Goal: Information Seeking & Learning: Learn about a topic

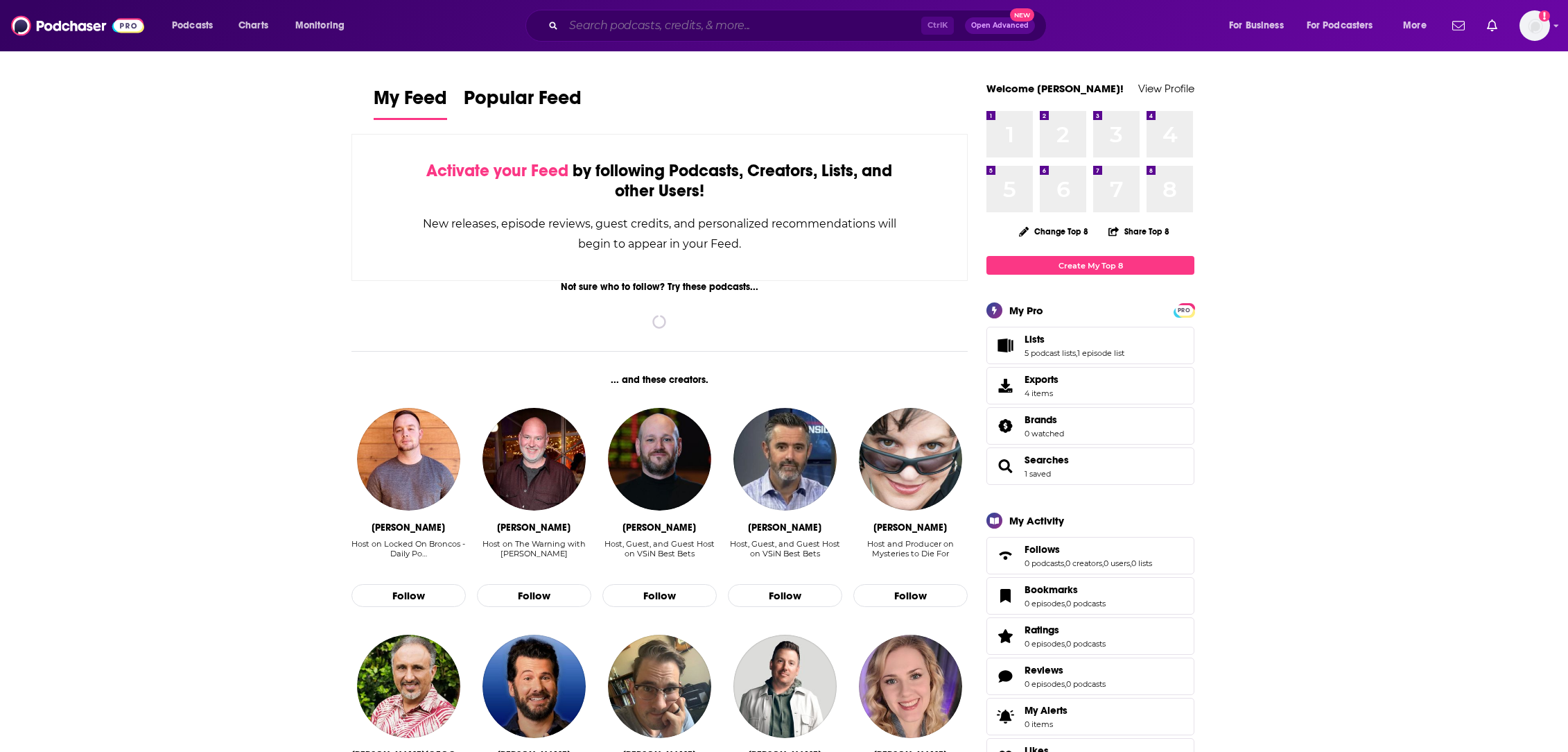
click at [650, 15] on input "Search podcasts, credits, & more..." at bounding box center [742, 26] width 358 height 22
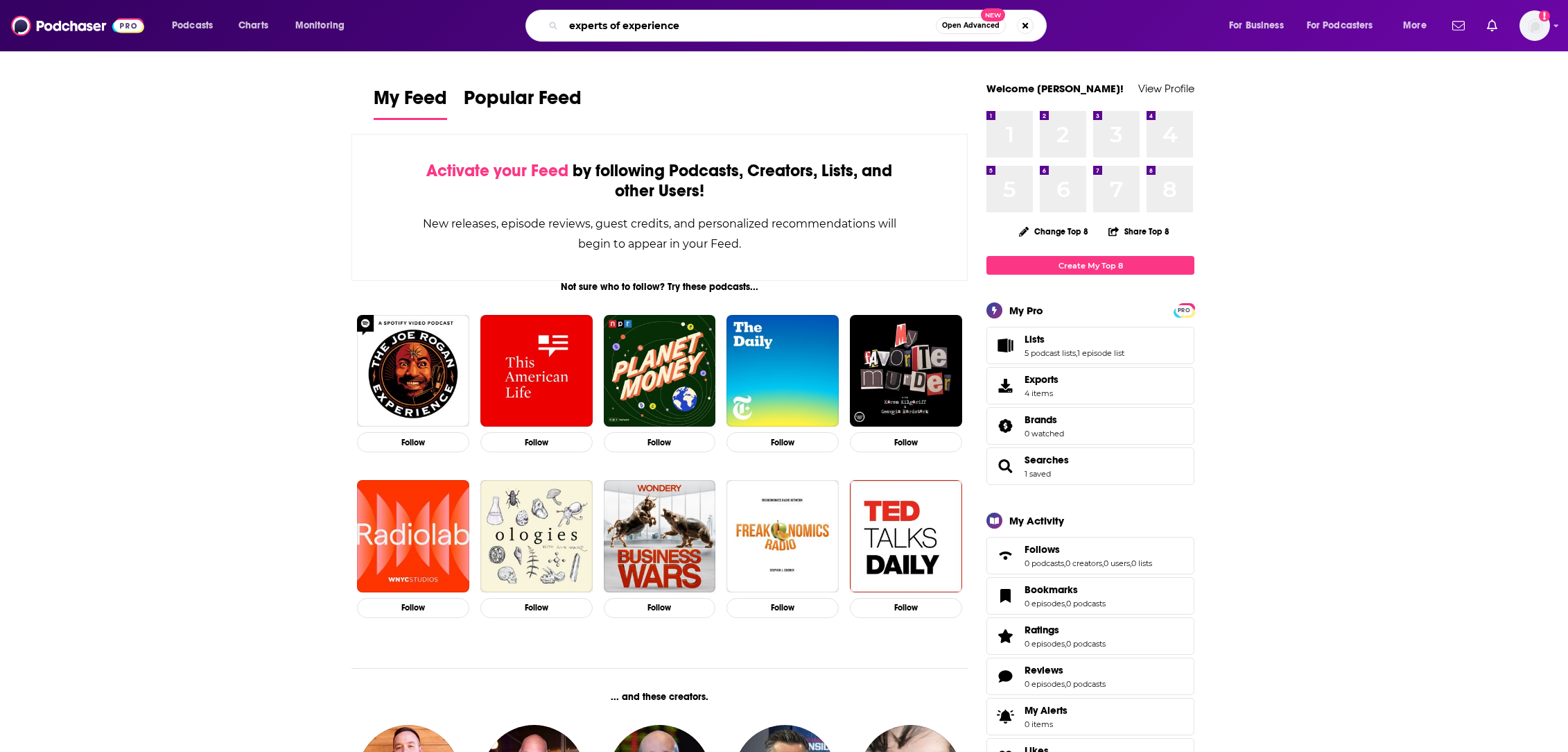
type input "experts of experience"
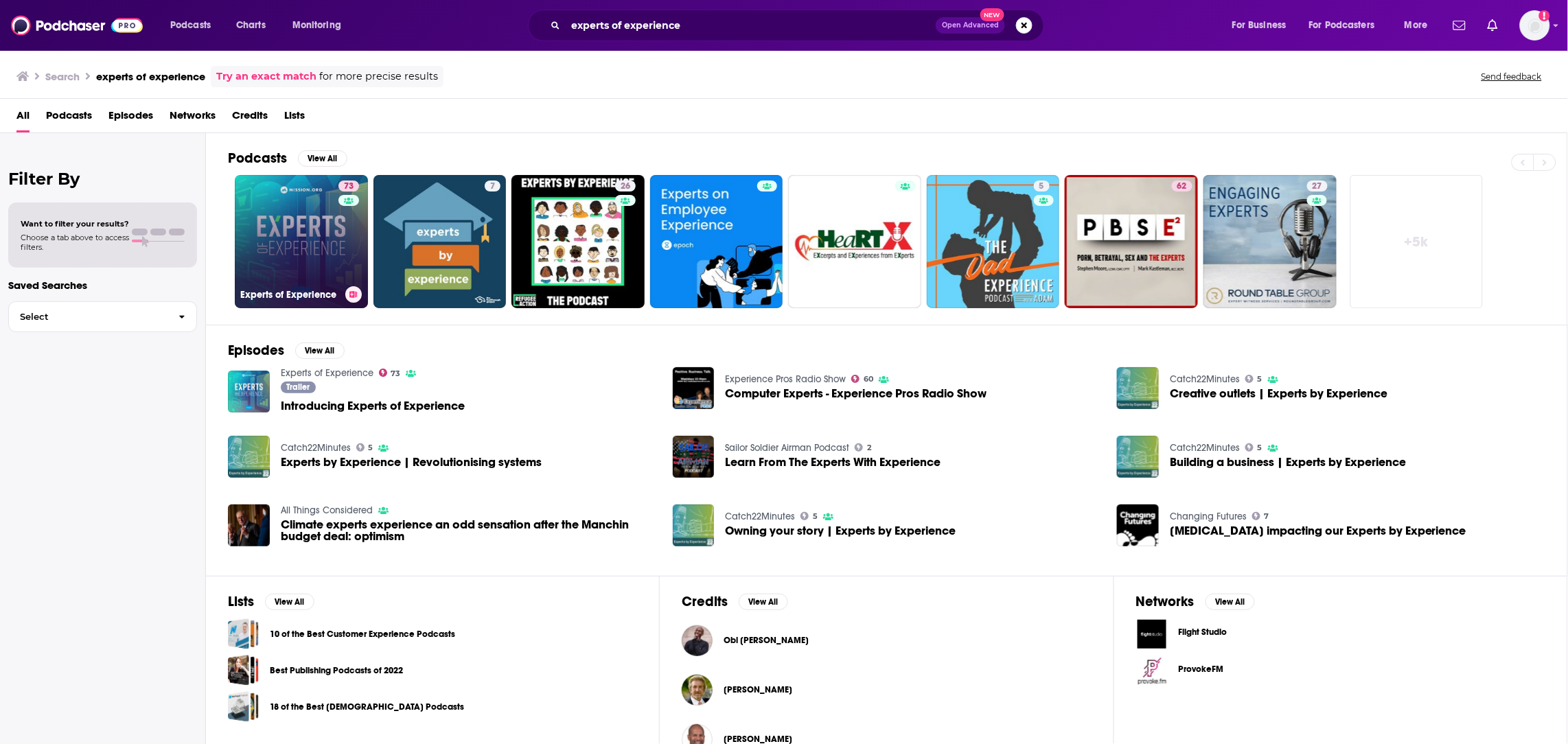
click at [263, 280] on link "73 Experts of Experience" at bounding box center [301, 241] width 133 height 133
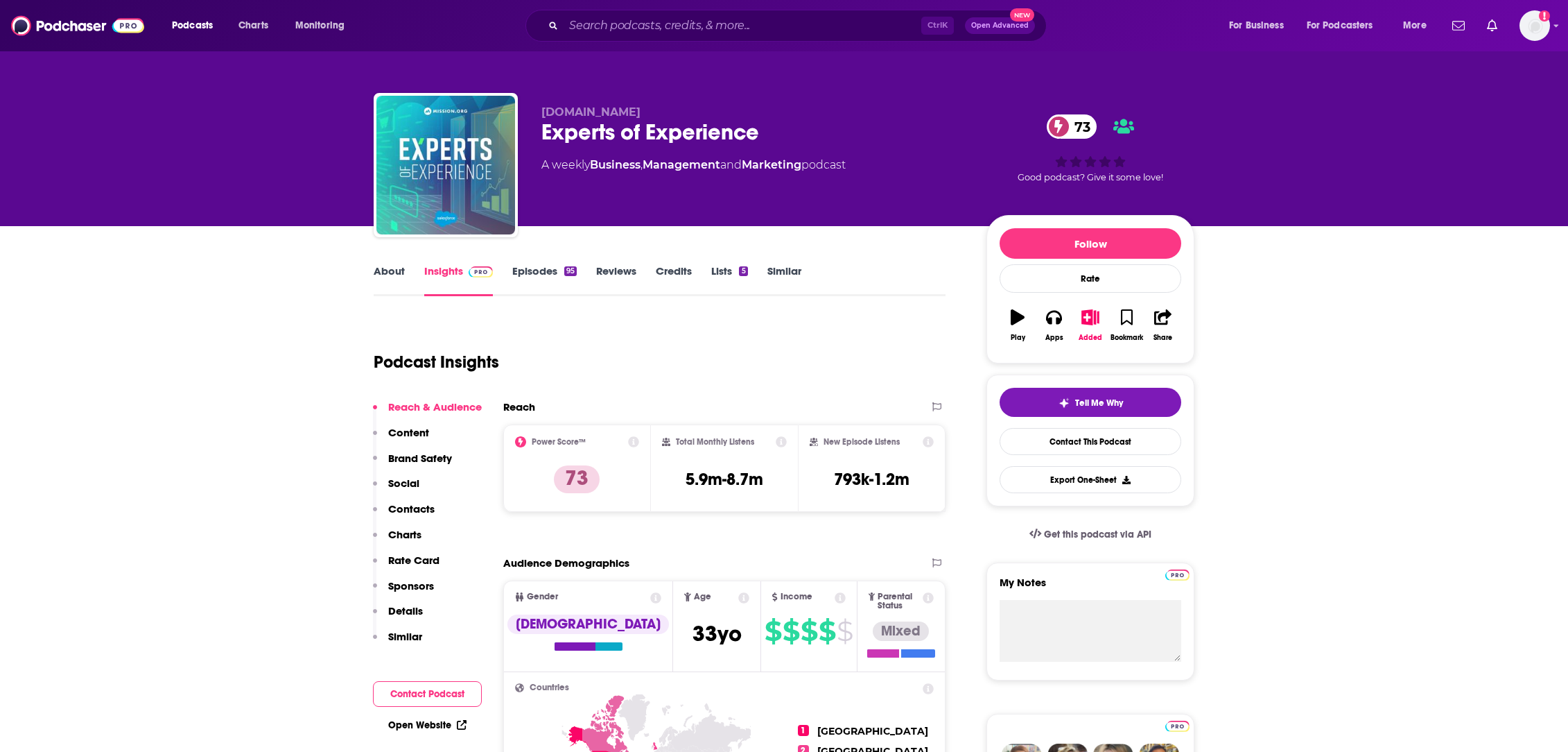
click at [392, 274] on link "About" at bounding box center [389, 280] width 31 height 32
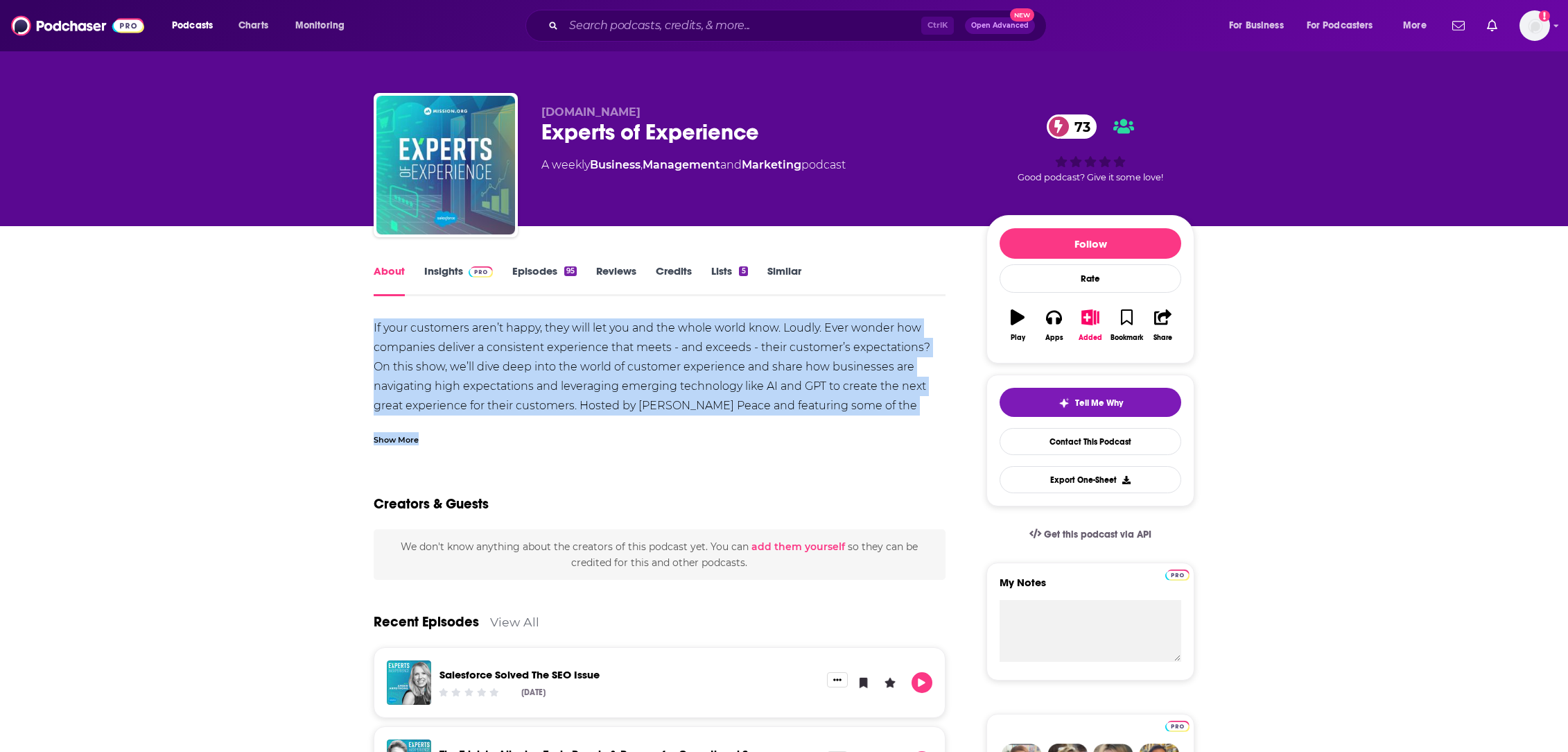
drag, startPoint x: 366, startPoint y: 331, endPoint x: 489, endPoint y: 437, distance: 162.4
click at [393, 443] on div "Show More" at bounding box center [395, 437] width 45 height 13
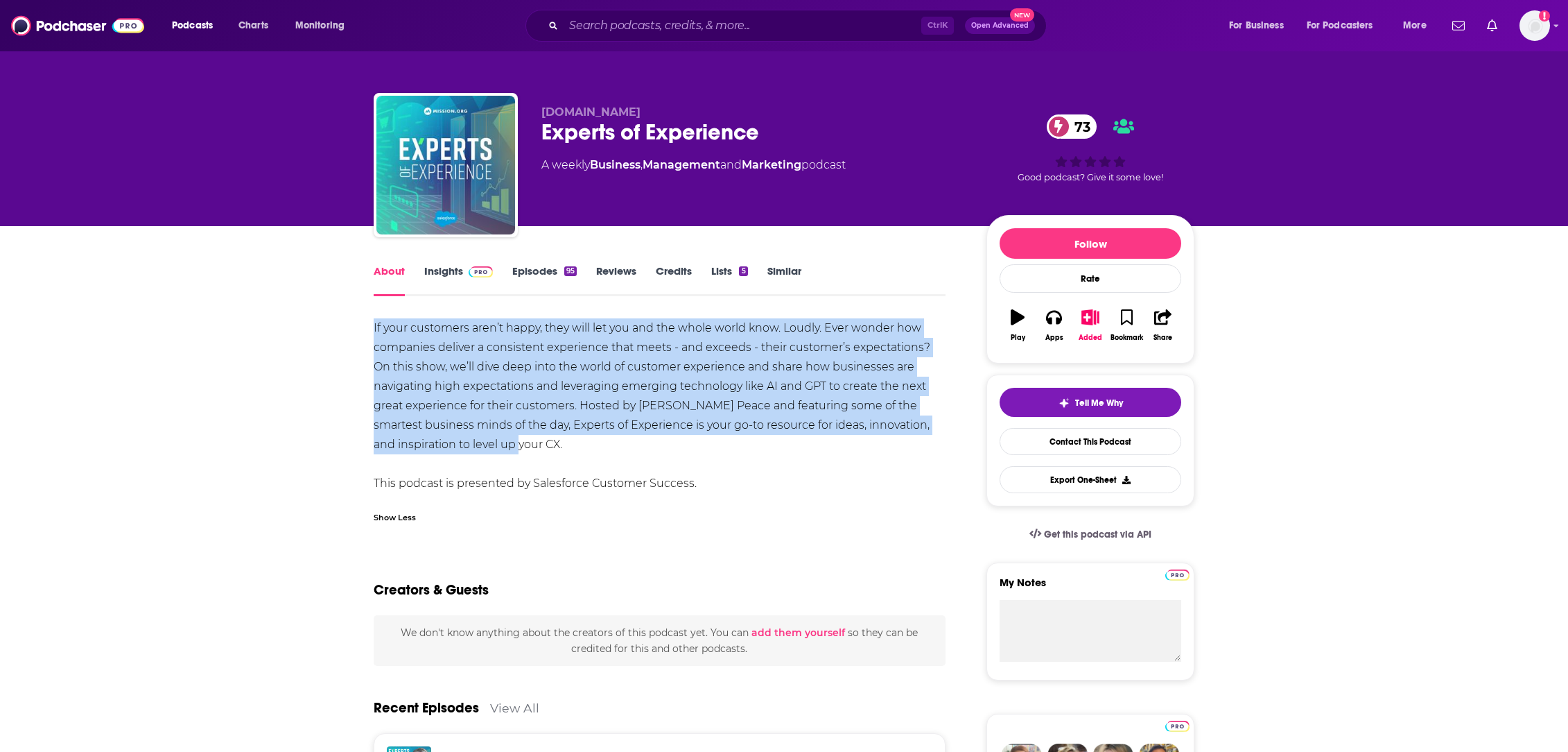
drag, startPoint x: 564, startPoint y: 447, endPoint x: 364, endPoint y: 331, distance: 231.2
copy div "If your customers aren’t happy, they will let you and the whole world know. Lou…"
click at [450, 264] on link "Insights" at bounding box center [458, 280] width 69 height 32
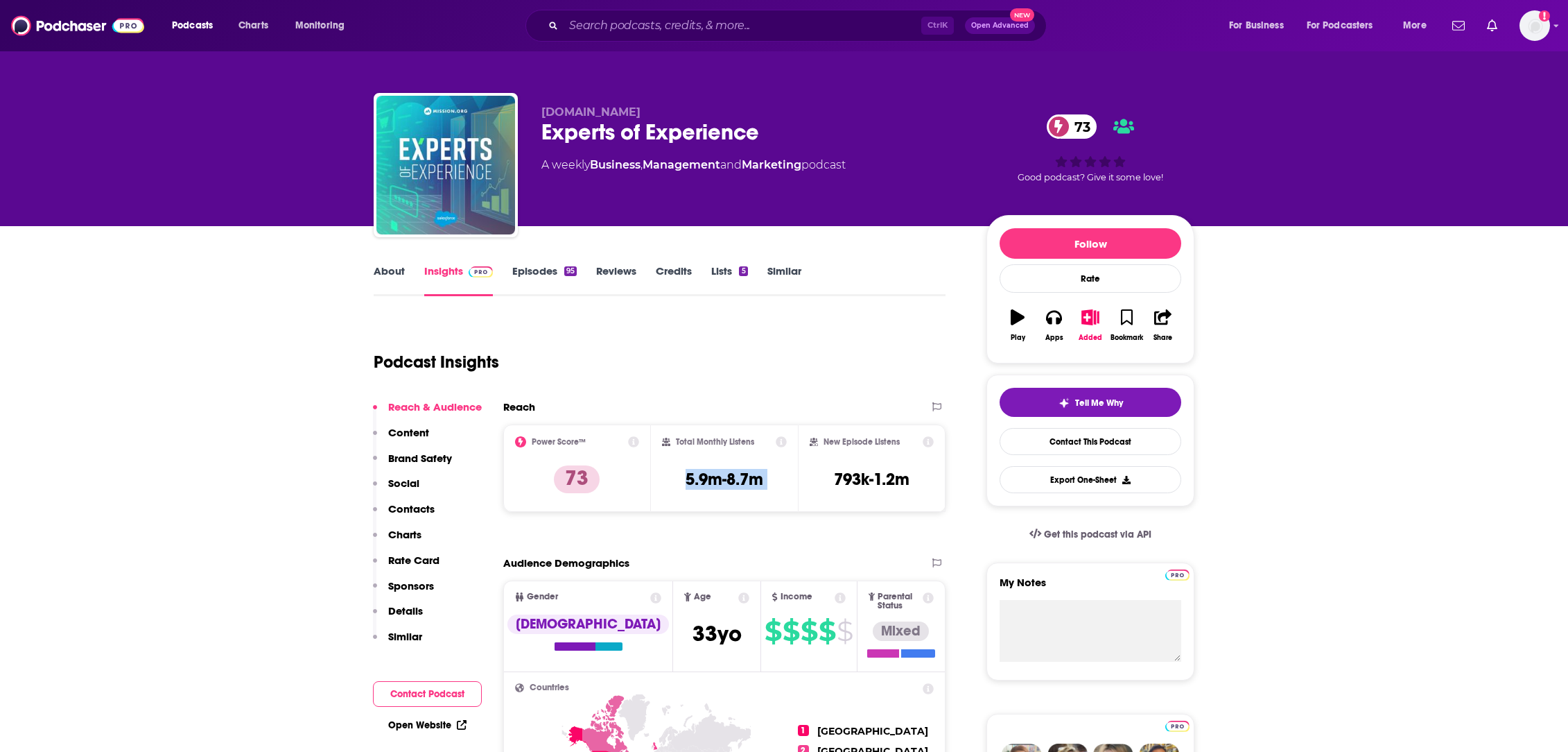
copy div "5.9m-8.7m"
drag, startPoint x: 799, startPoint y: 472, endPoint x: 673, endPoint y: 481, distance: 126.3
click at [673, 481] on div "Power Score™ 73 Total Monthly Listens 5.9m-8.7m New Episode Listens 793k-1.2m" at bounding box center [724, 467] width 442 height 87
click at [584, 29] on input "Search podcasts, credits, & more..." at bounding box center [742, 26] width 358 height 22
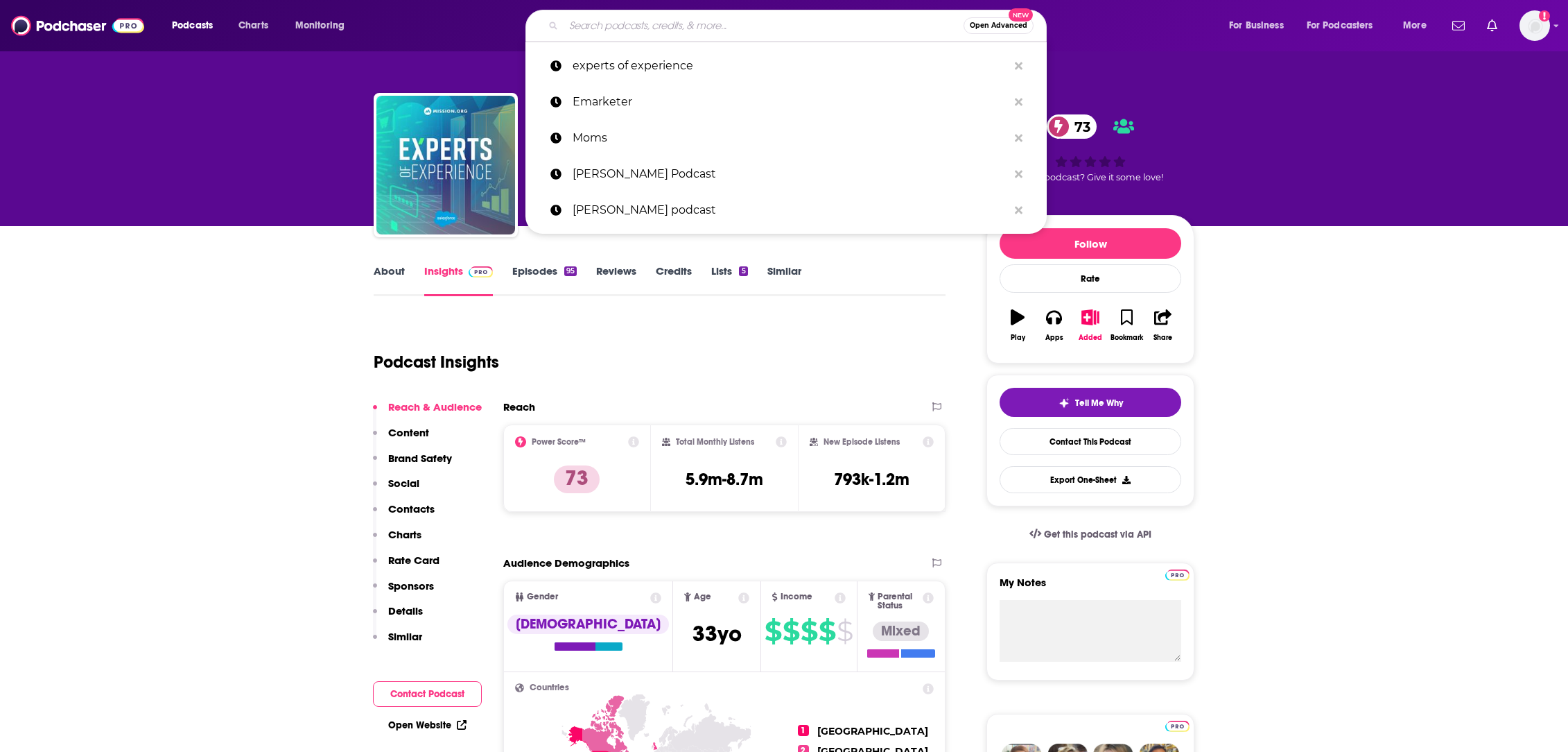
paste input "Builders Wanted podcast"
type input "Builders Wanted podcast"
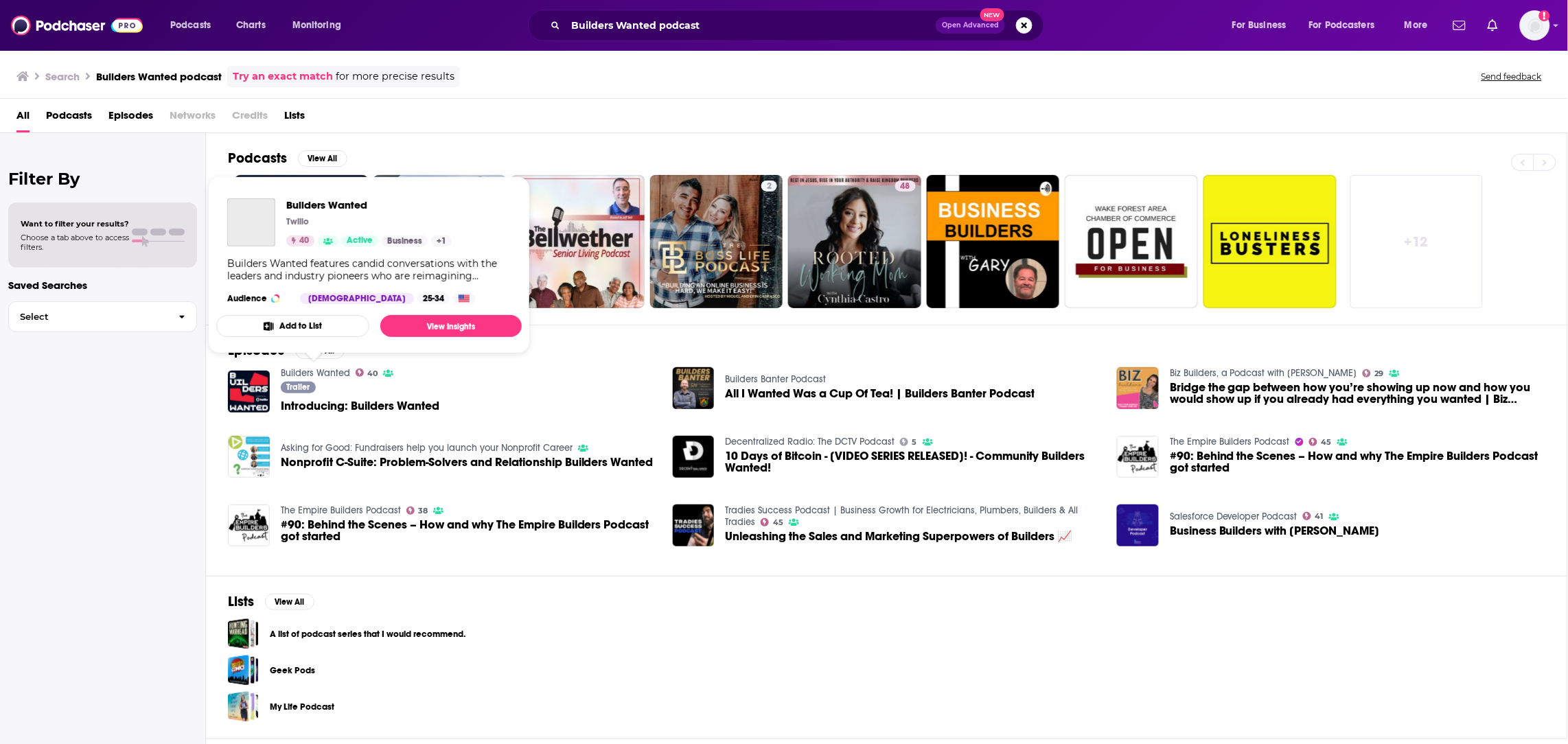
click at [314, 367] on link "Builders Wanted" at bounding box center [315, 372] width 69 height 12
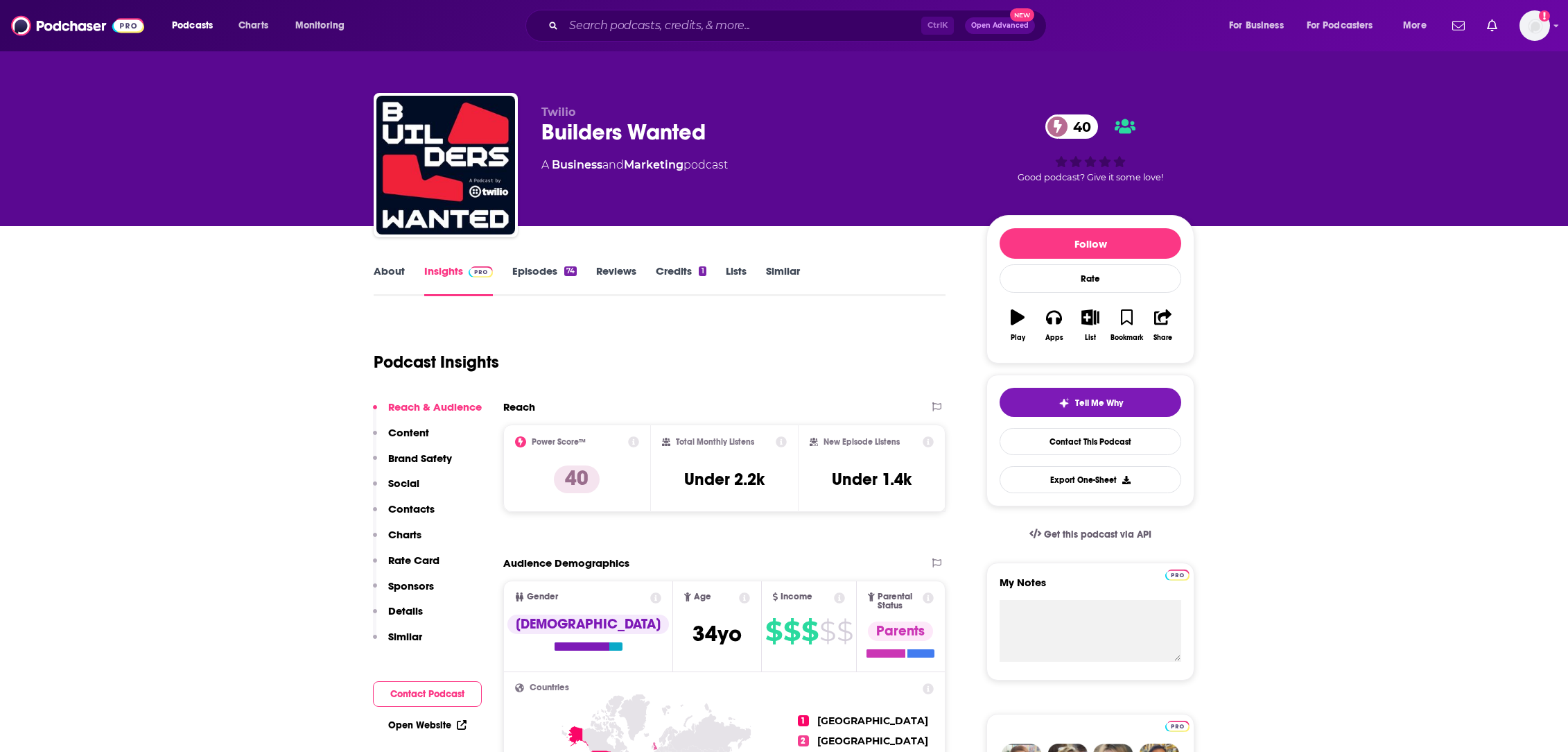
click at [387, 274] on link "About" at bounding box center [389, 280] width 31 height 32
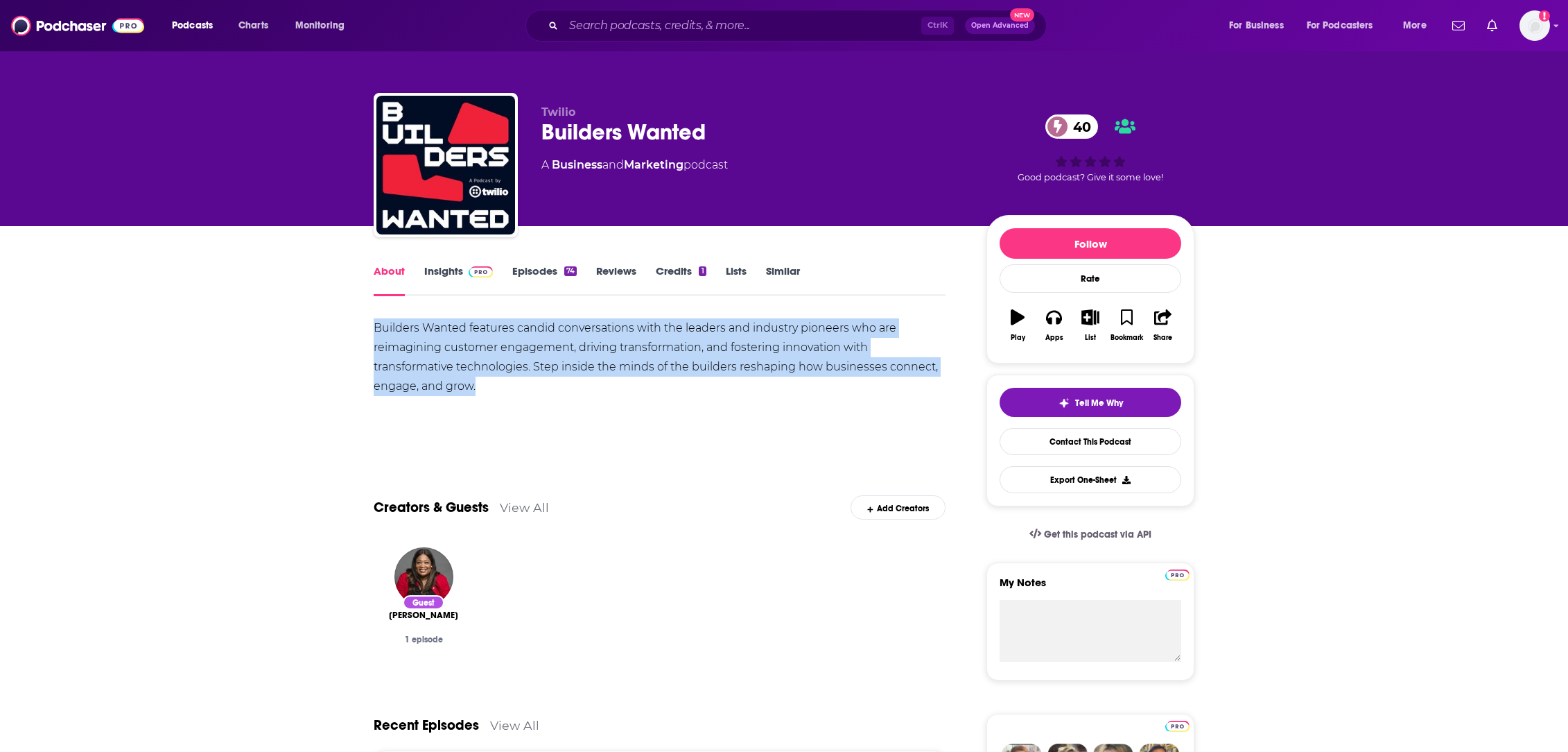
drag, startPoint x: 488, startPoint y: 391, endPoint x: 355, endPoint y: 335, distance: 144.3
copy div "Builders Wanted features candid conversations with the leaders and industry pio…"
click at [533, 264] on link "Episodes 74" at bounding box center [544, 280] width 65 height 32
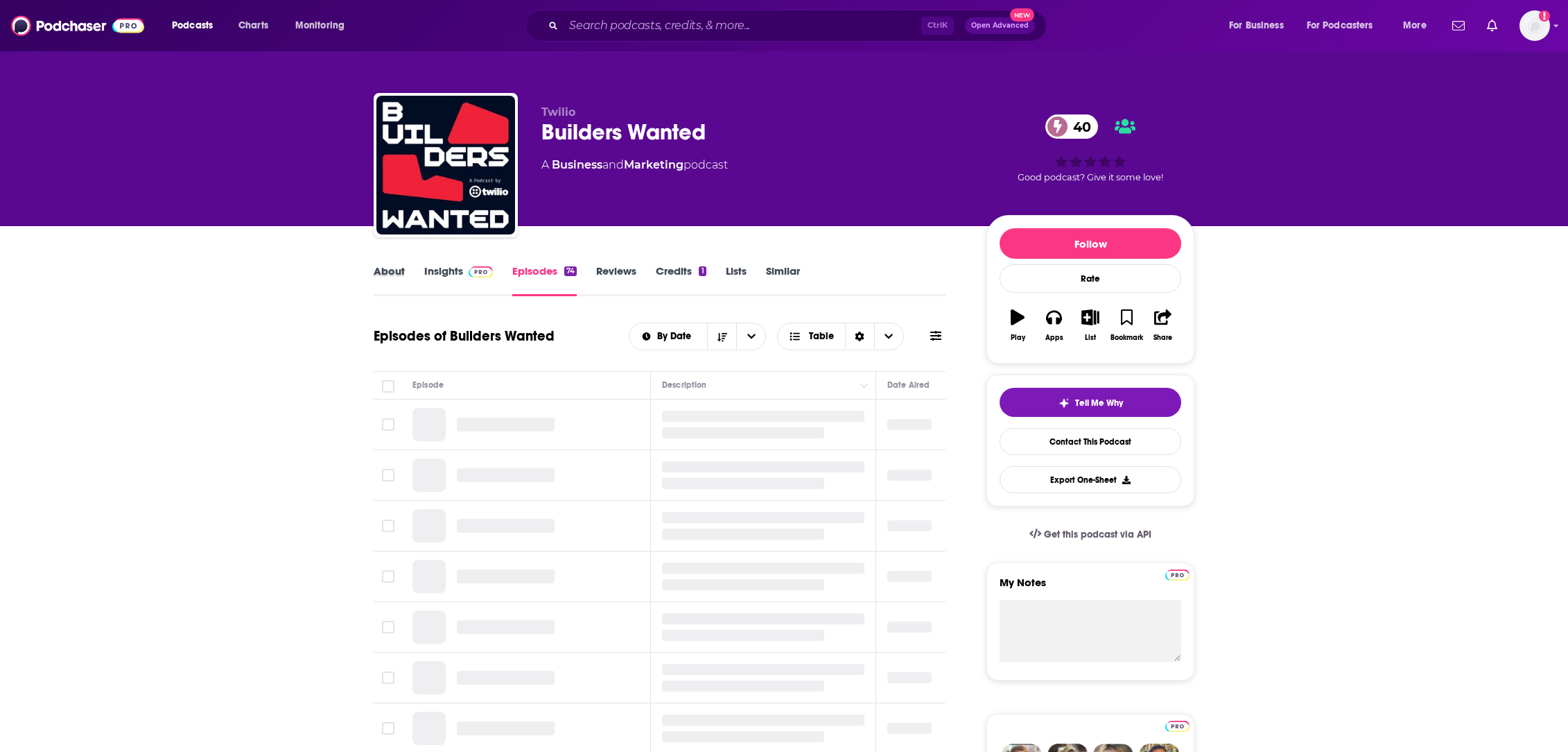
click at [418, 277] on div "About" at bounding box center [398, 280] width 51 height 32
click at [438, 276] on link "Insights" at bounding box center [458, 280] width 69 height 32
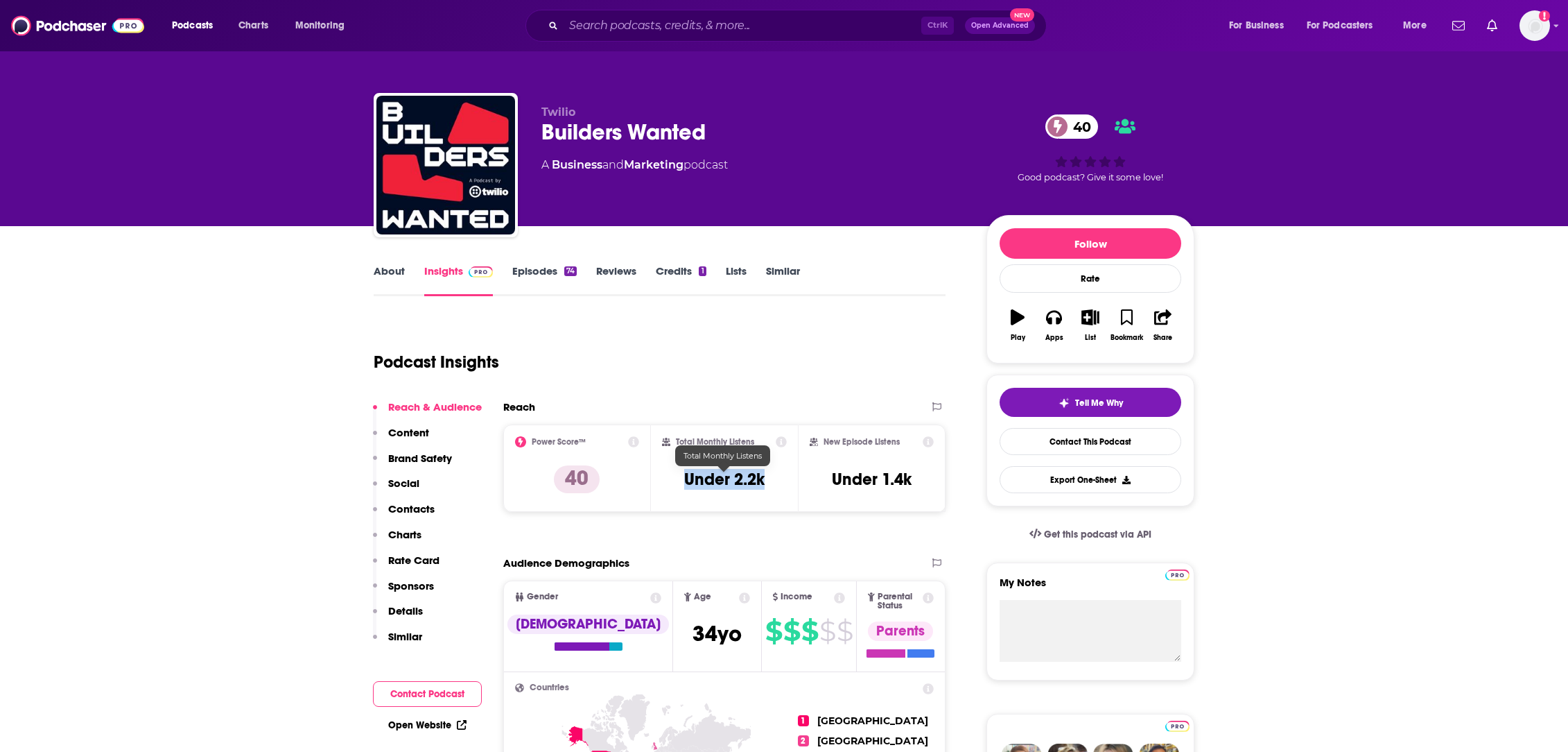
drag, startPoint x: 754, startPoint y: 475, endPoint x: 685, endPoint y: 474, distance: 69.0
click at [685, 474] on div "Total Monthly Listens Under 2.2k" at bounding box center [725, 468] width 126 height 64
copy h3 "Under 2.2k"
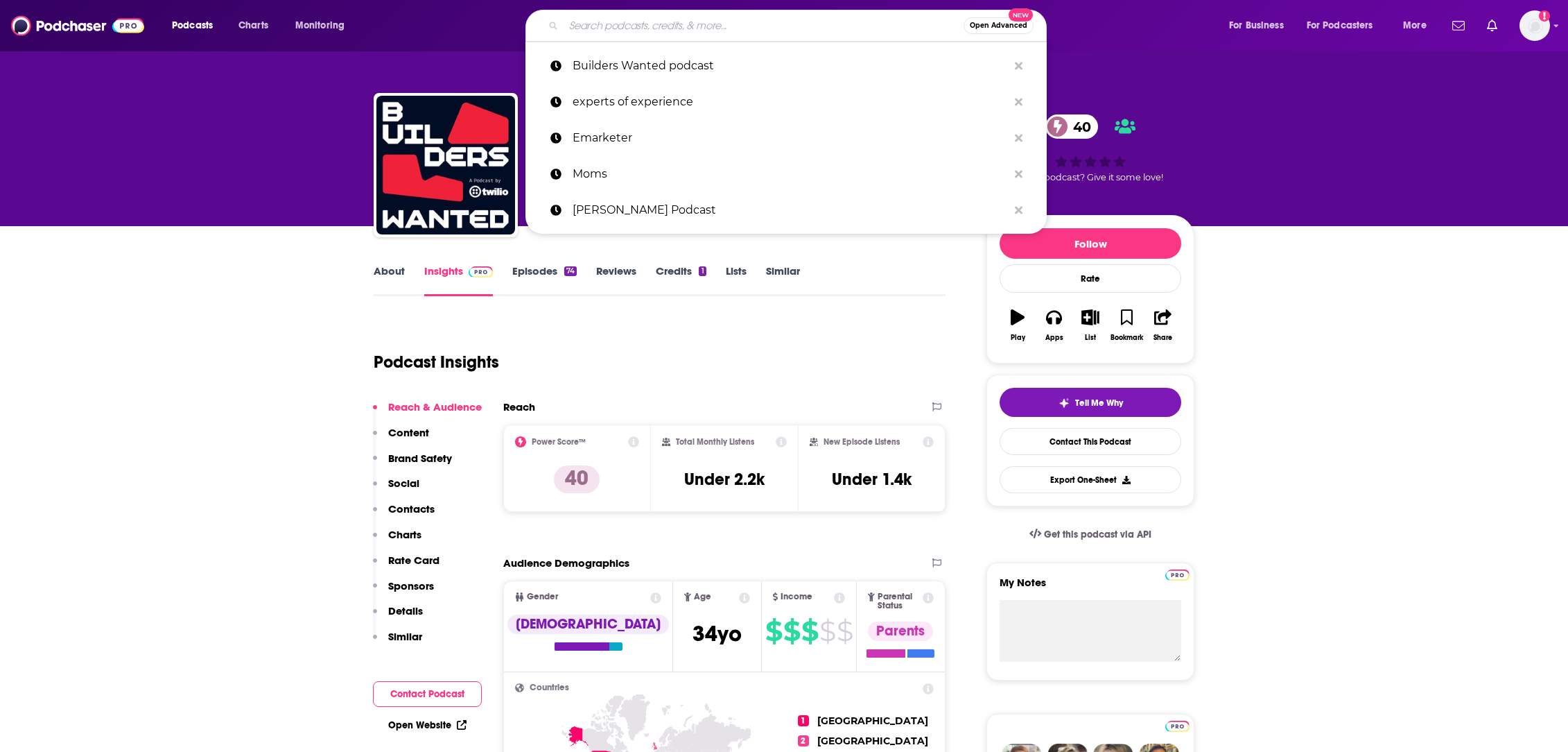
click at [629, 28] on input "Search podcasts, credits, & more..." at bounding box center [763, 26] width 400 height 22
paste input "NYSE TV Live"
type input "NYSE TV Live"
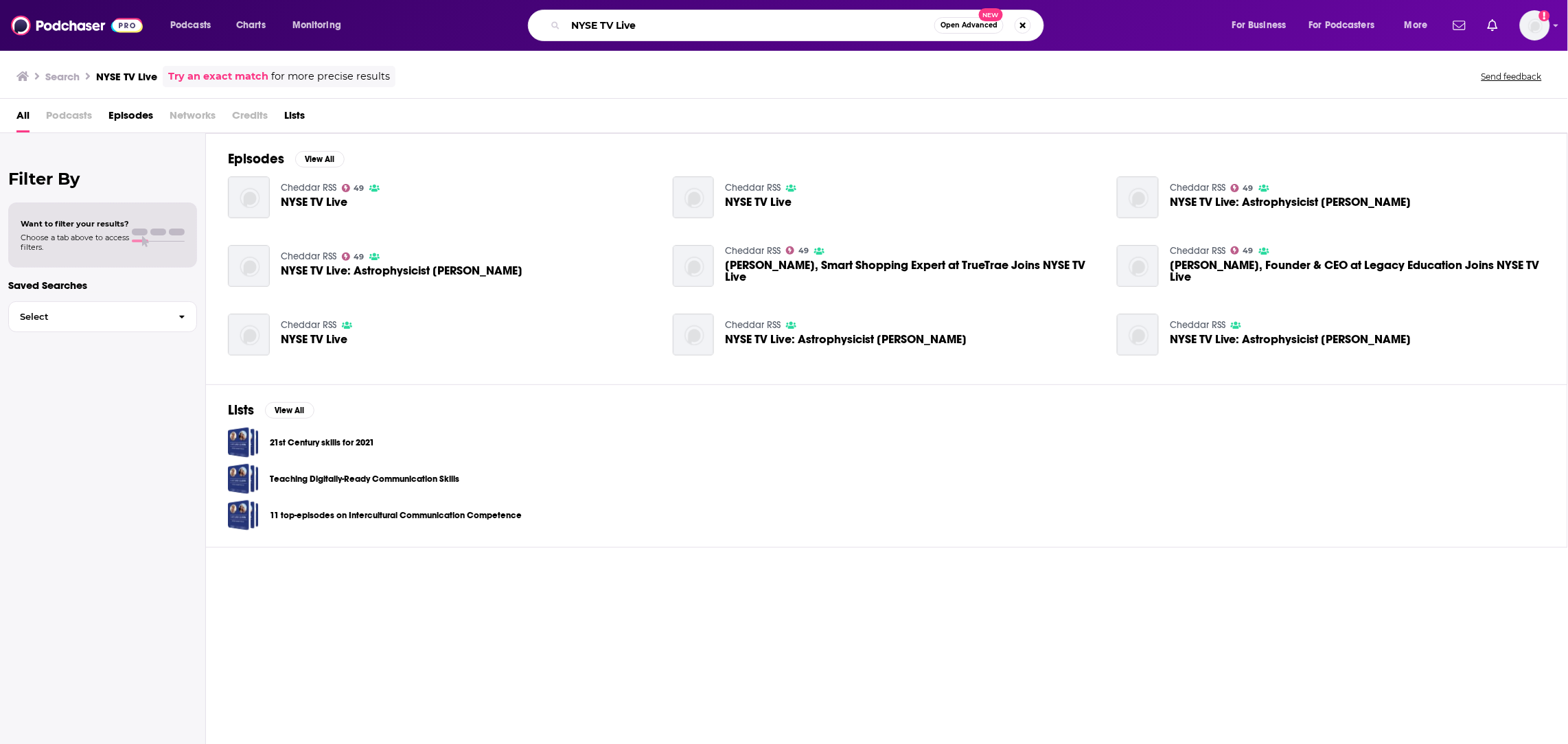
drag, startPoint x: 688, startPoint y: 19, endPoint x: 571, endPoint y: 24, distance: 117.1
click at [553, 10] on div "NYSE TV Live Open Advanced New" at bounding box center [786, 26] width 516 height 32
paste input "Building One podcast"
type input "Building One podcast"
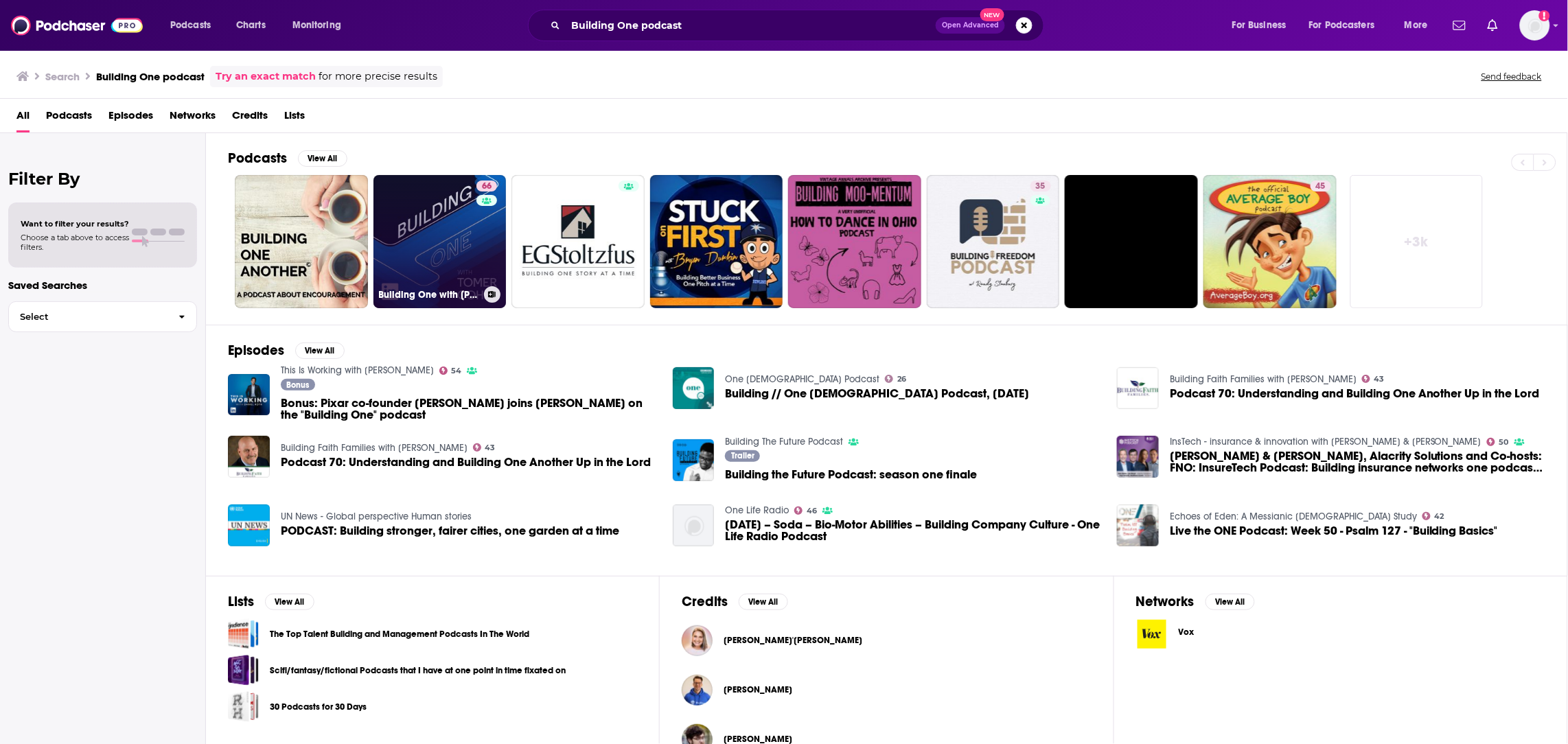
click at [452, 259] on link "66 Building One with [PERSON_NAME]" at bounding box center [440, 241] width 133 height 133
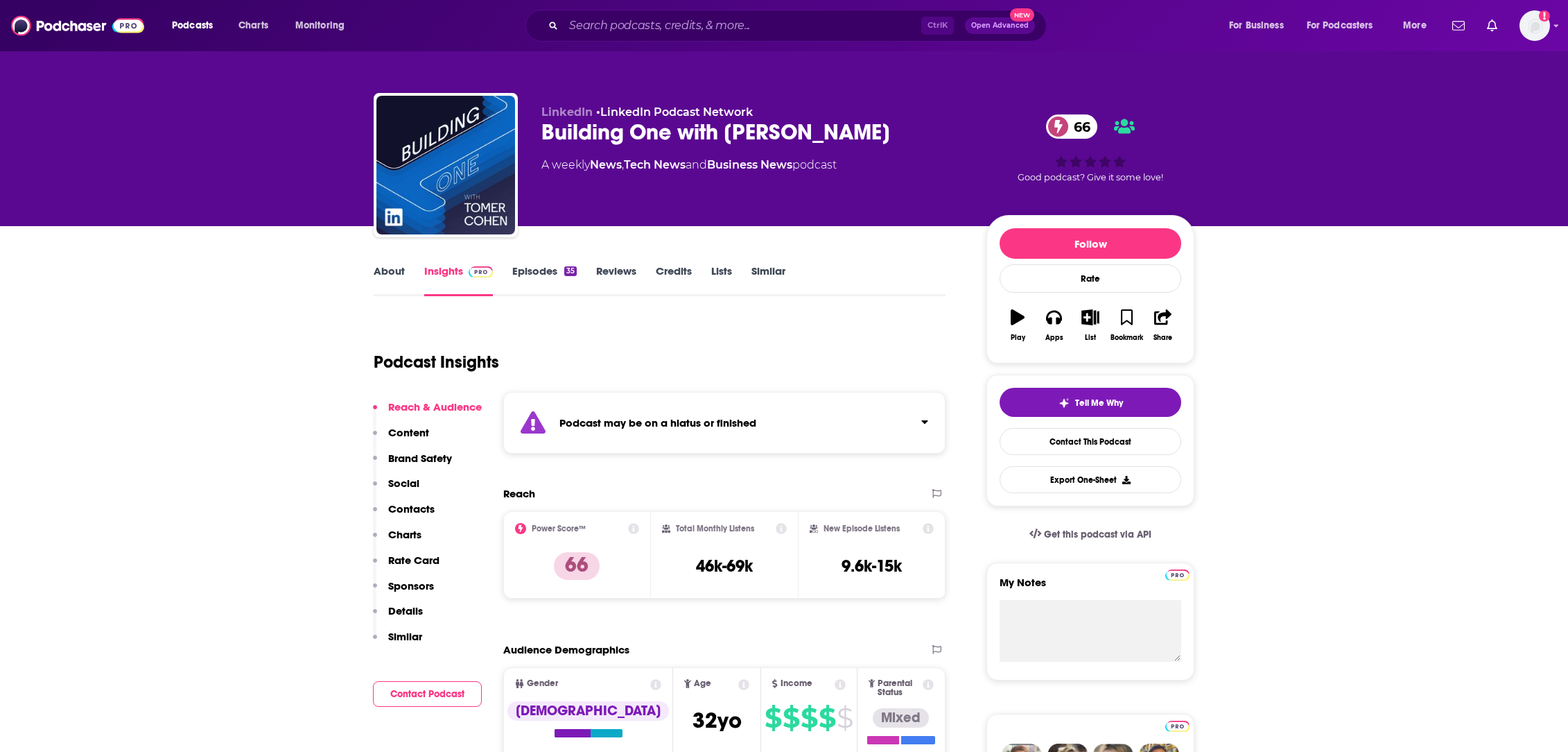
click at [392, 270] on link "About" at bounding box center [389, 280] width 31 height 32
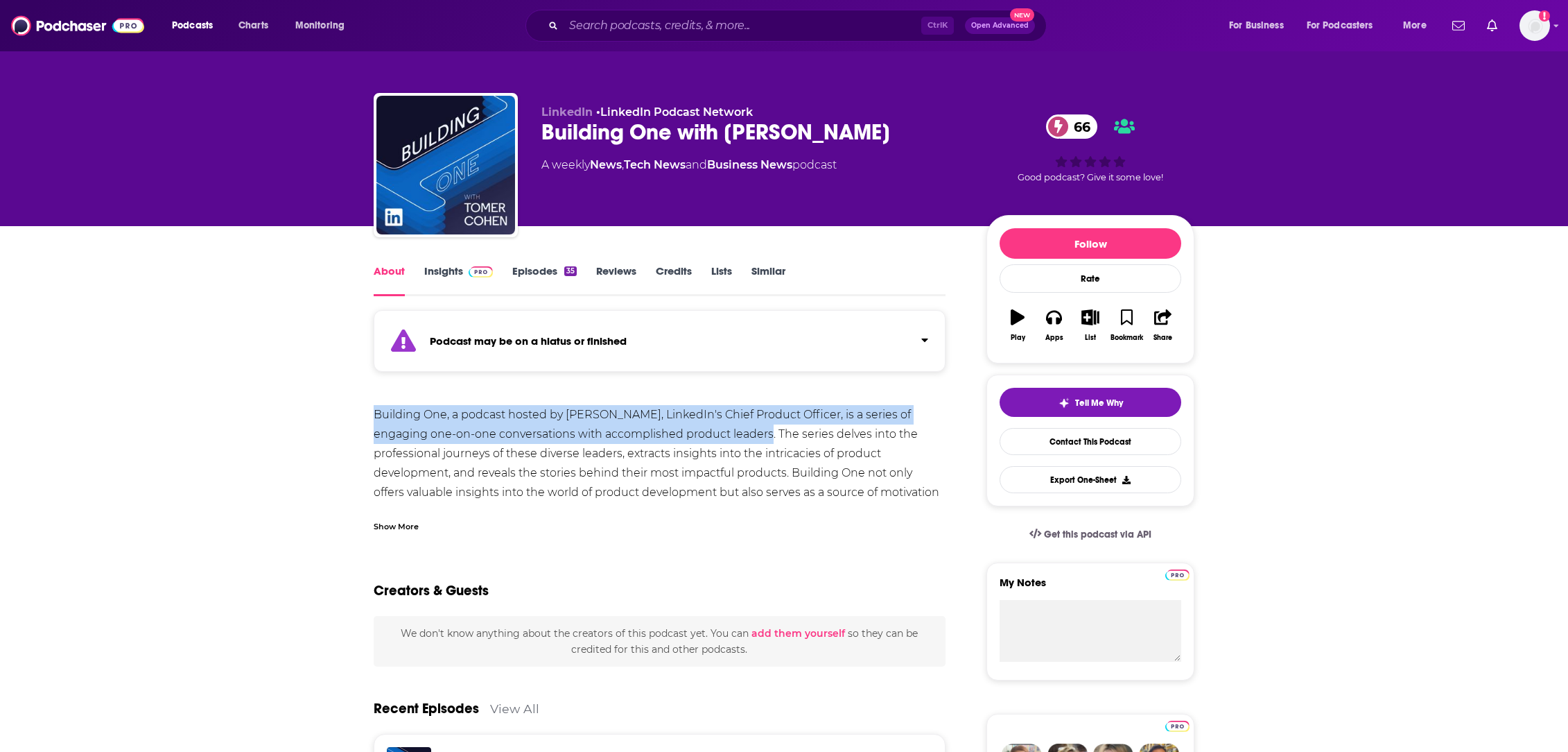
drag, startPoint x: 364, startPoint y: 404, endPoint x: 720, endPoint y: 434, distance: 357.3
copy div "Building One, a podcast hosted by [PERSON_NAME], LinkedIn's Chief Product Offic…"
click at [526, 274] on link "Episodes 35" at bounding box center [544, 280] width 65 height 32
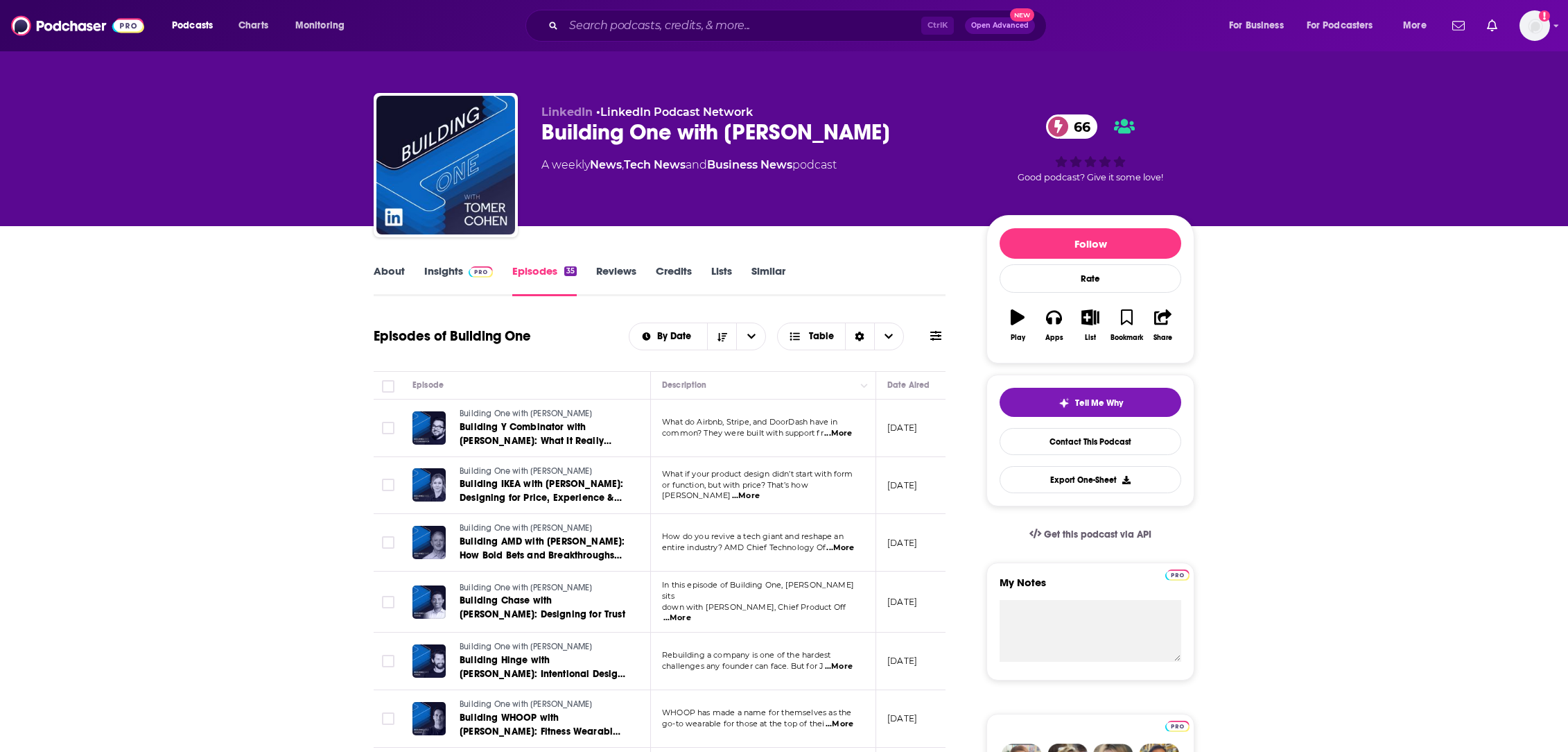
click at [443, 270] on link "Insights" at bounding box center [458, 280] width 69 height 32
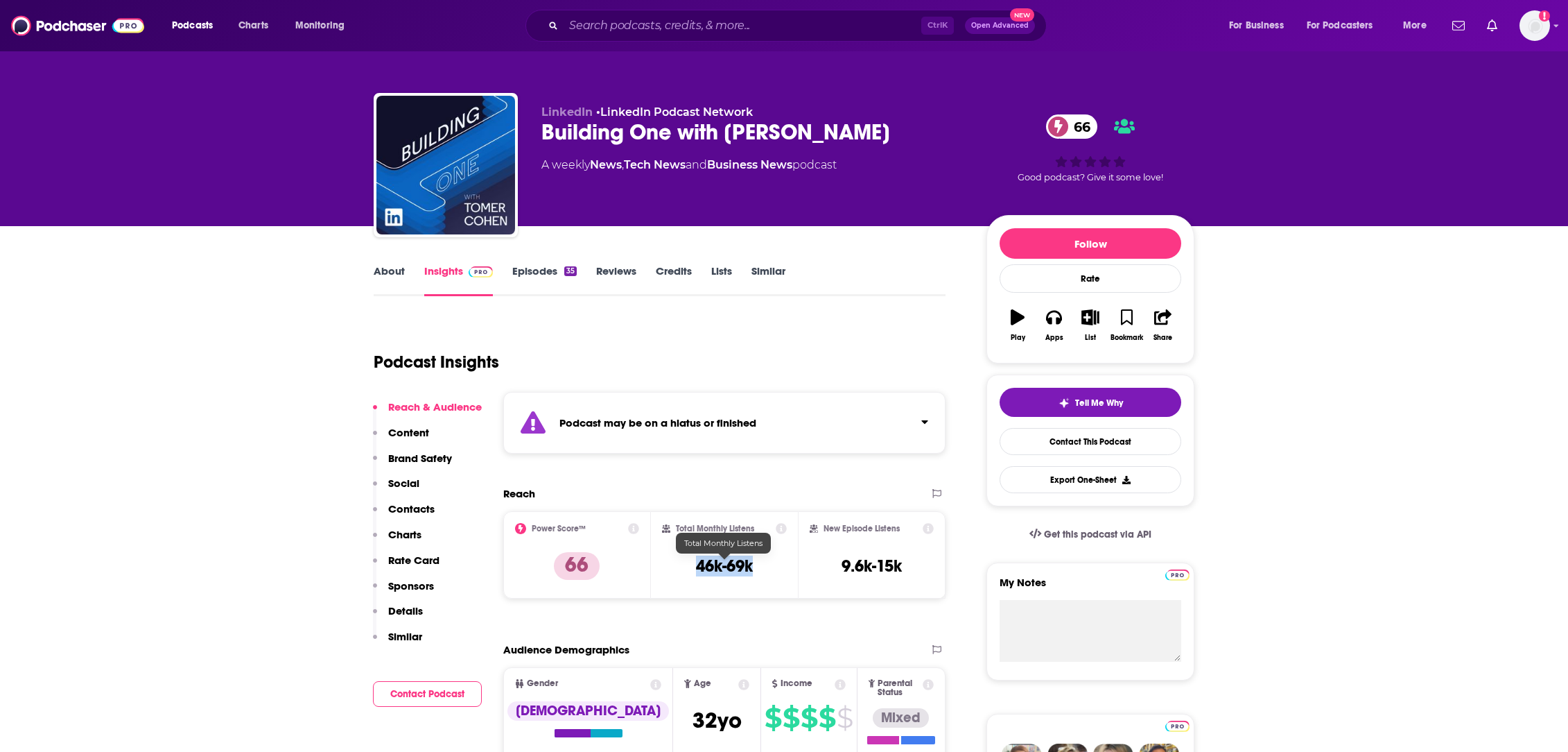
drag, startPoint x: 761, startPoint y: 575, endPoint x: 696, endPoint y: 570, distance: 65.2
click at [696, 570] on div "Total Monthly Listens 46k-69k" at bounding box center [725, 554] width 126 height 64
copy h3 "46k-69k"
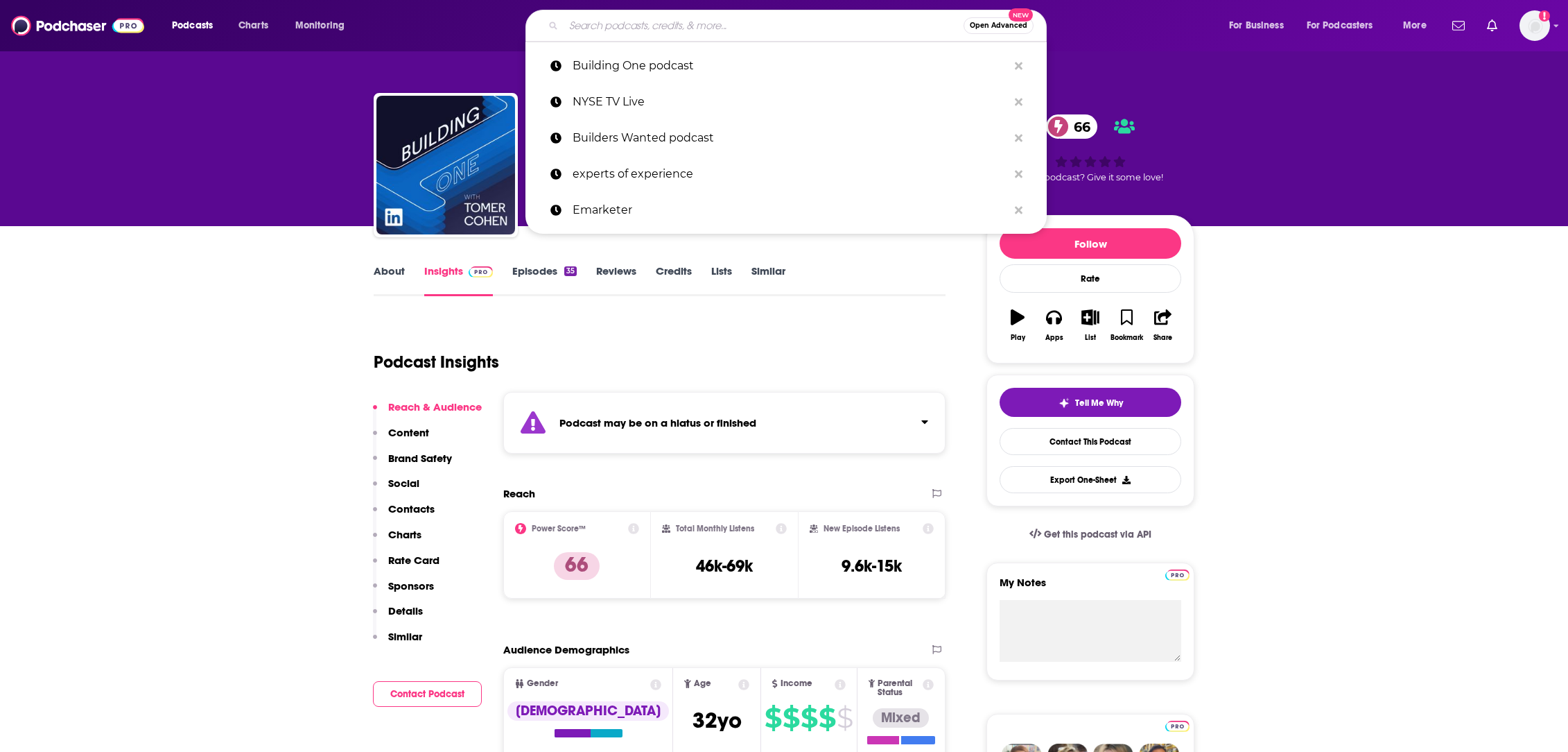
click at [636, 23] on input "Search podcasts, credits, & more..." at bounding box center [763, 26] width 400 height 22
paste input "Lights on Data show"
type input "Lights on Data show"
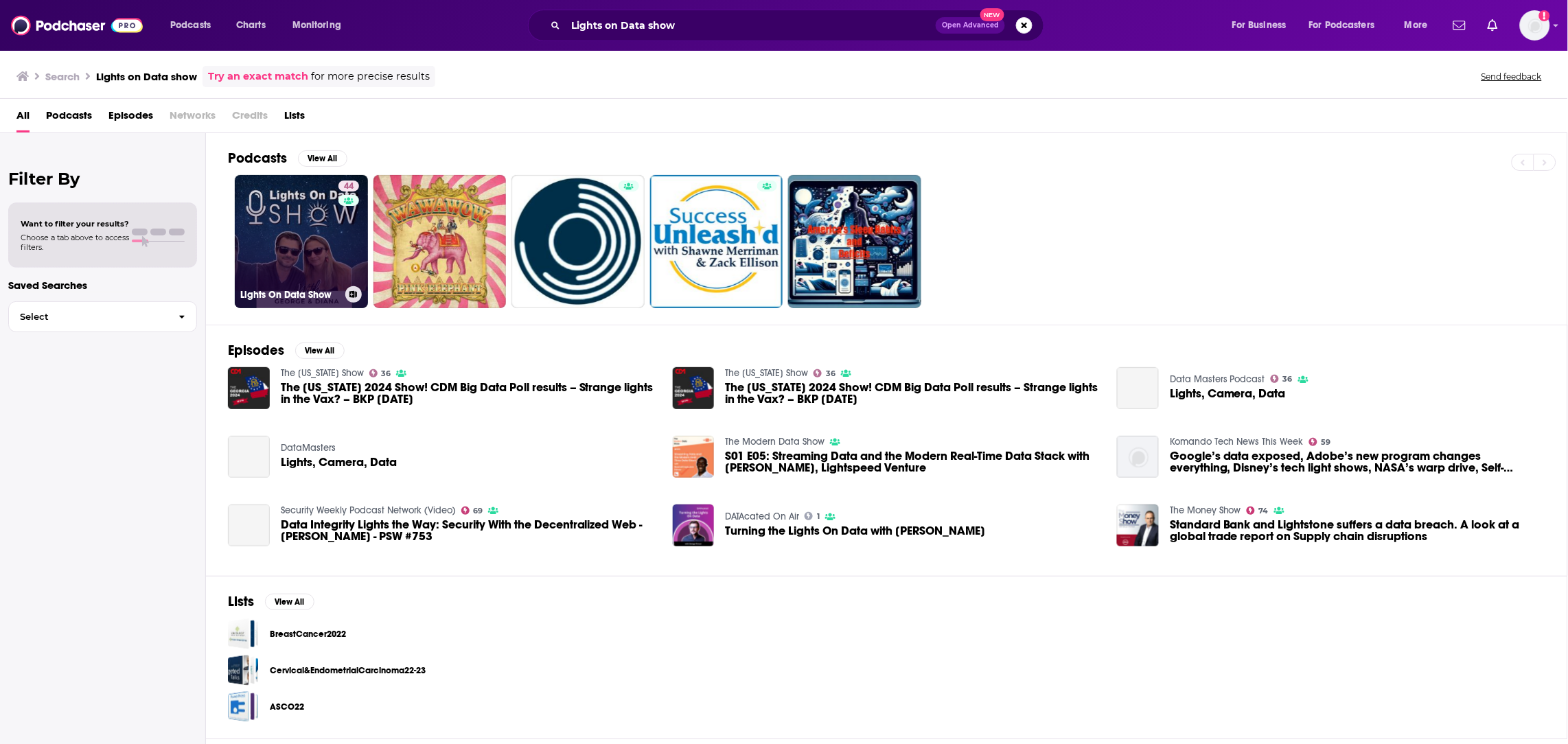
click at [322, 264] on link "44 Lights On Data Show" at bounding box center [301, 241] width 133 height 133
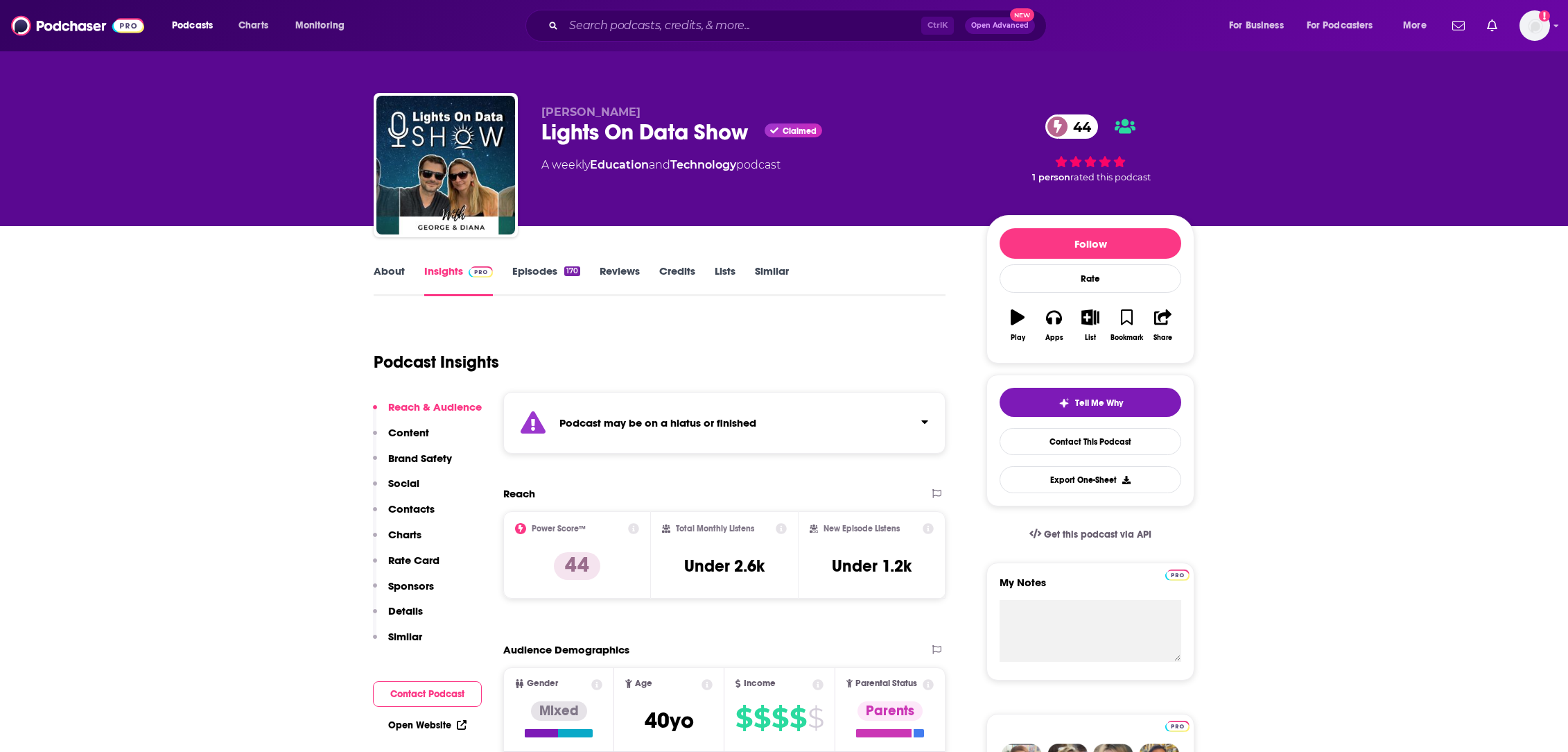
click at [392, 266] on link "About" at bounding box center [389, 280] width 31 height 32
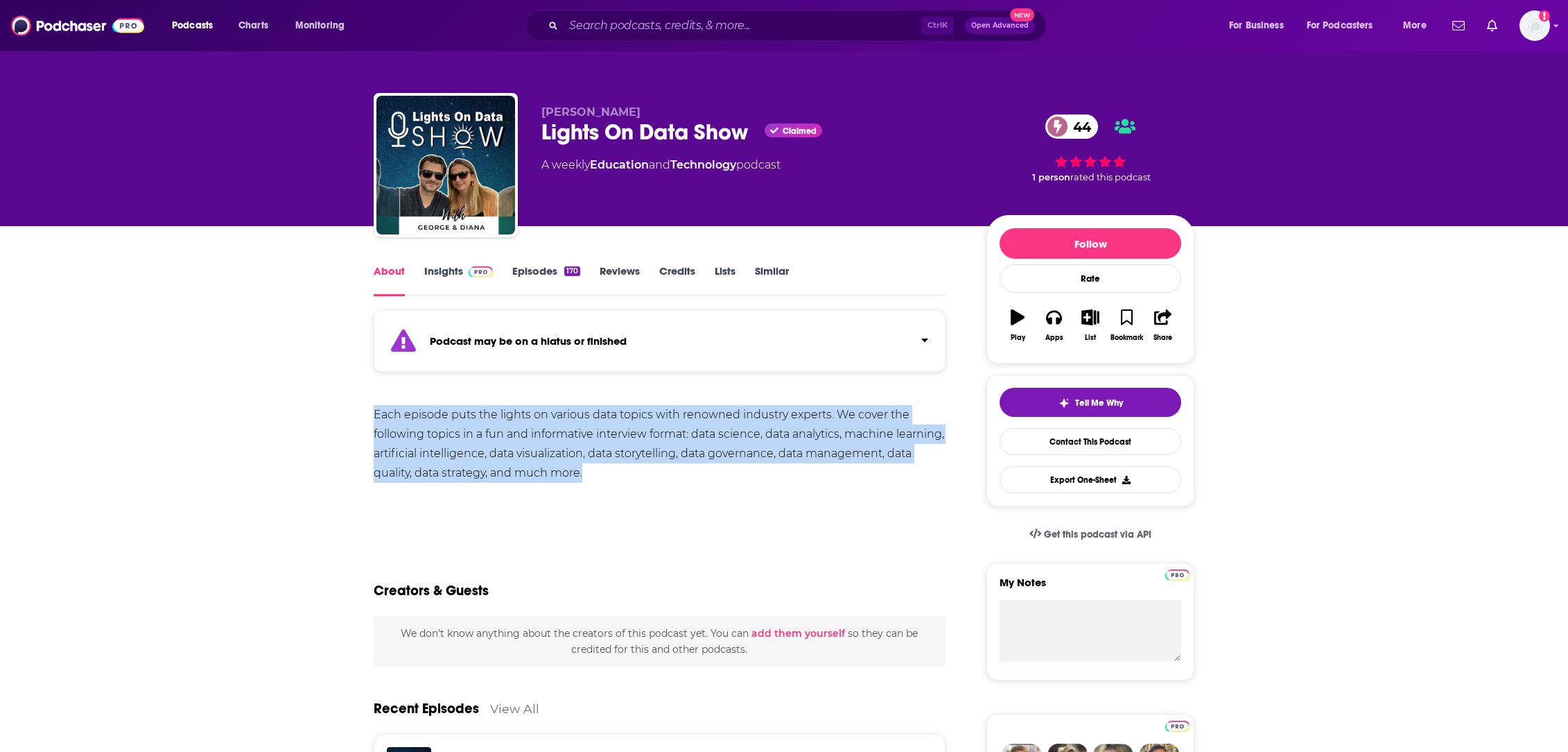
drag, startPoint x: 634, startPoint y: 470, endPoint x: 369, endPoint y: 417, distance: 270.2
copy div "Each episode puts the lights on various data topics with renowned industry expe…"
